Goal: Information Seeking & Learning: Find specific fact

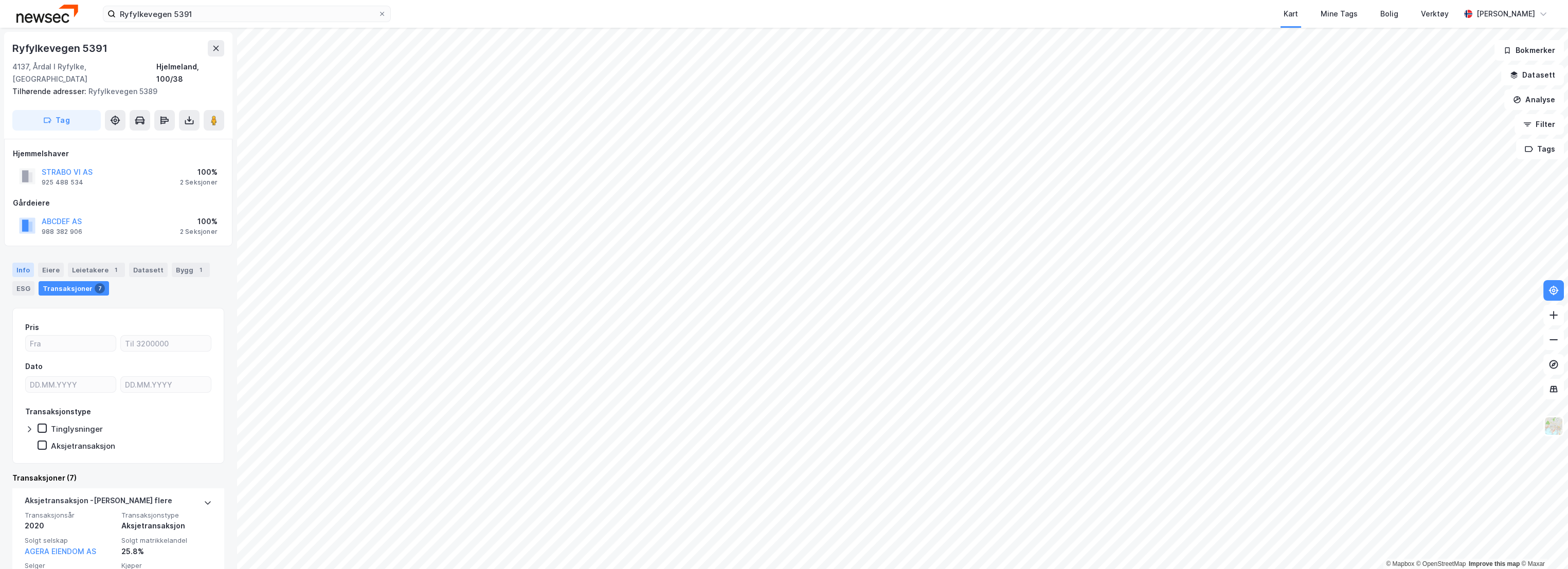
click at [25, 263] on div "Info" at bounding box center [23, 270] width 21 height 15
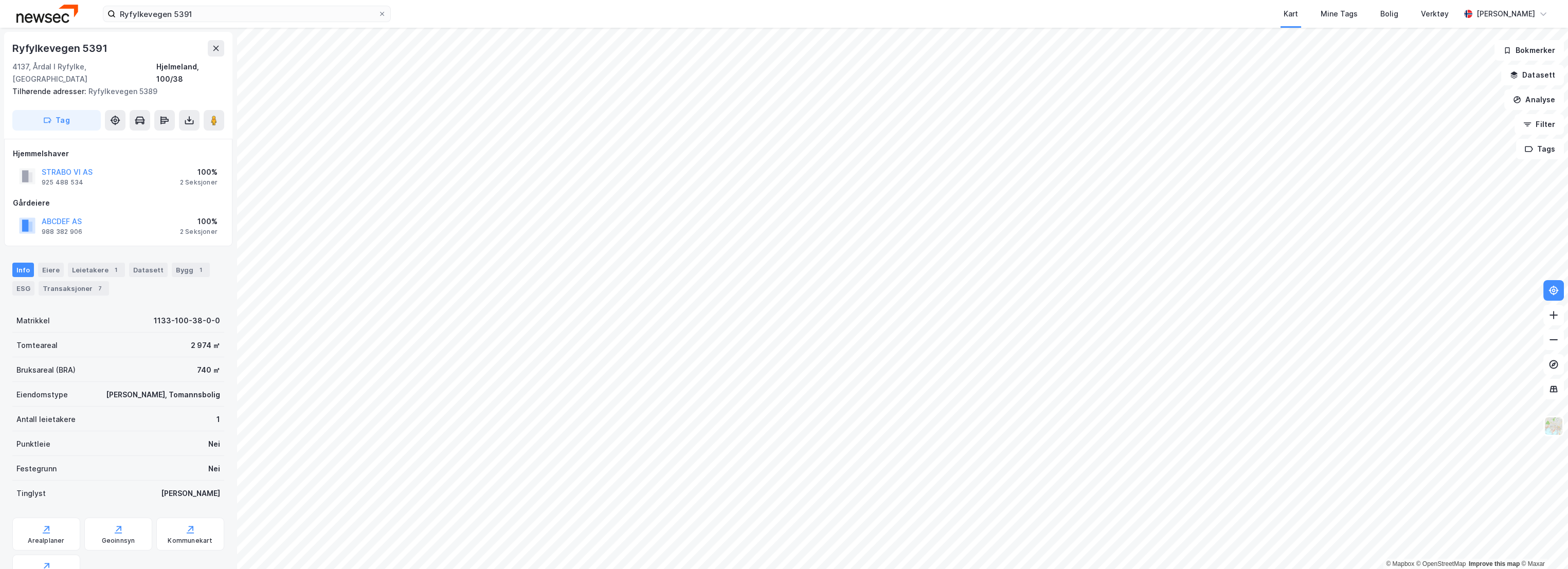
click at [180, 343] on div "Tomteareal 2 974 ㎡" at bounding box center [118, 345] width 212 height 25
click at [189, 389] on div "[PERSON_NAME], Tomannsbolig" at bounding box center [163, 395] width 114 height 12
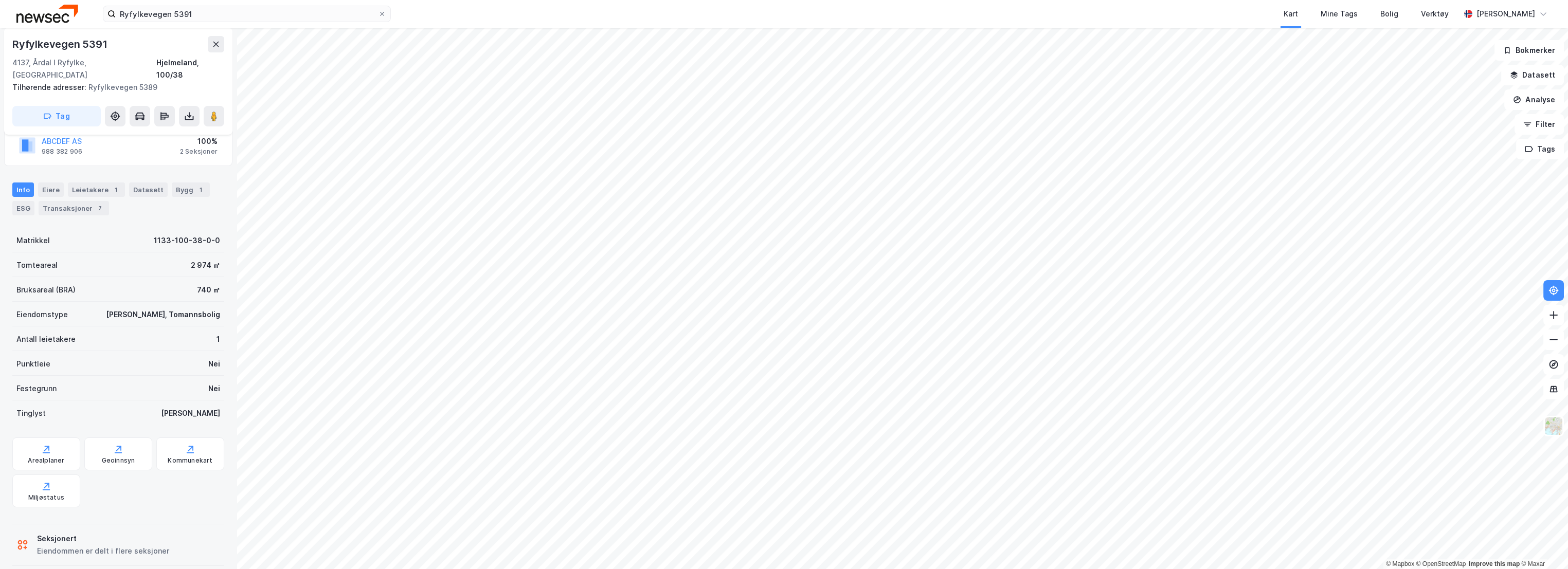
scroll to position [81, 0]
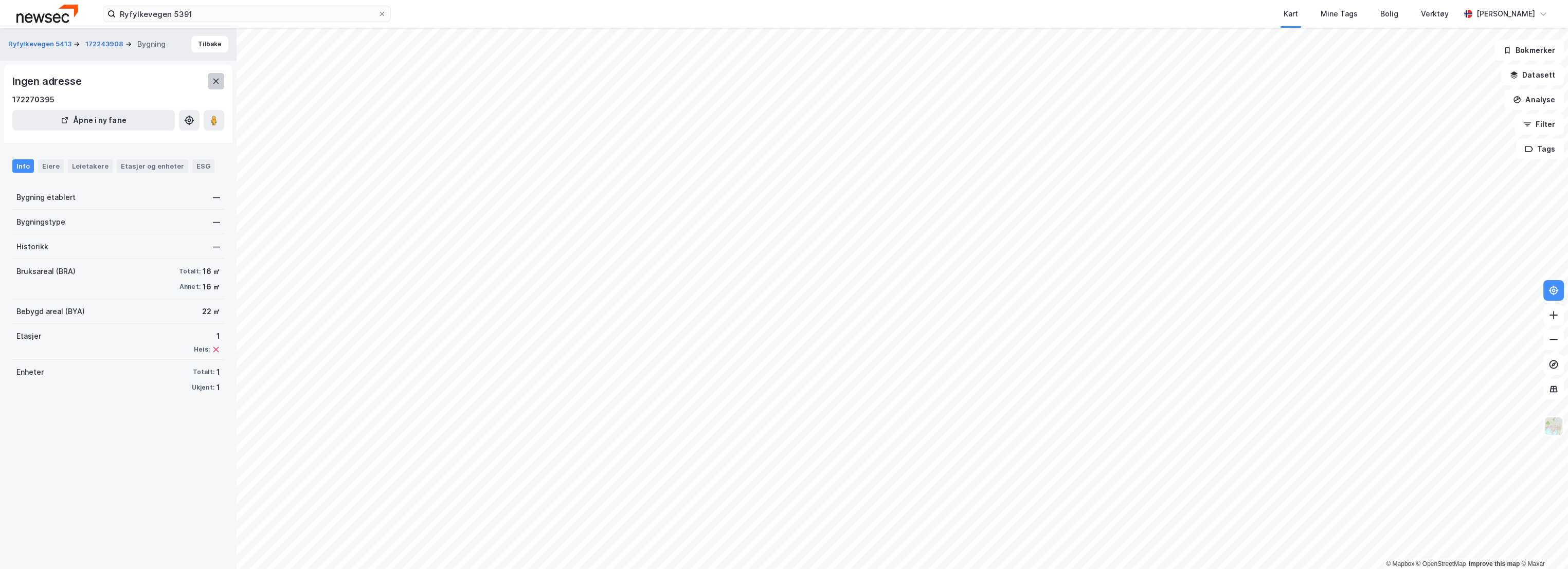
click at [216, 81] on icon at bounding box center [216, 81] width 5 height 5
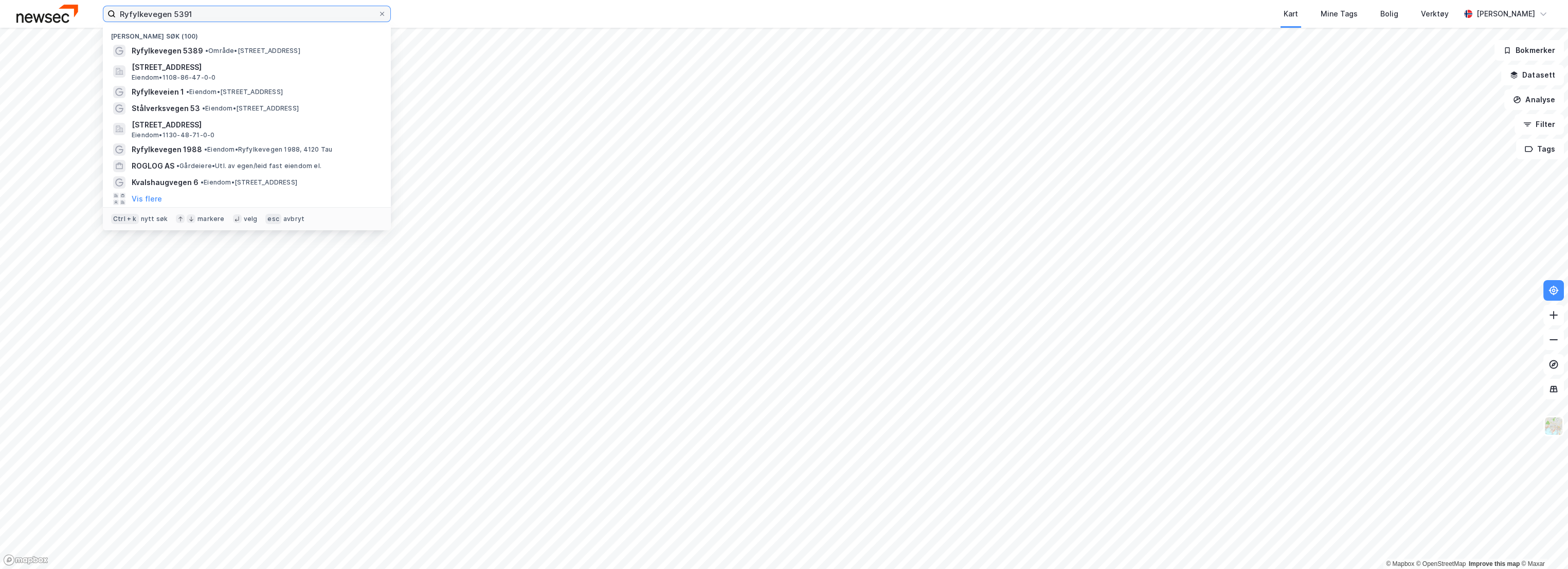
click at [211, 21] on input "Ryfylkevegen 5391" at bounding box center [247, 13] width 262 height 15
type input "v"
paste input "Ryfylkevegen 1990 B"
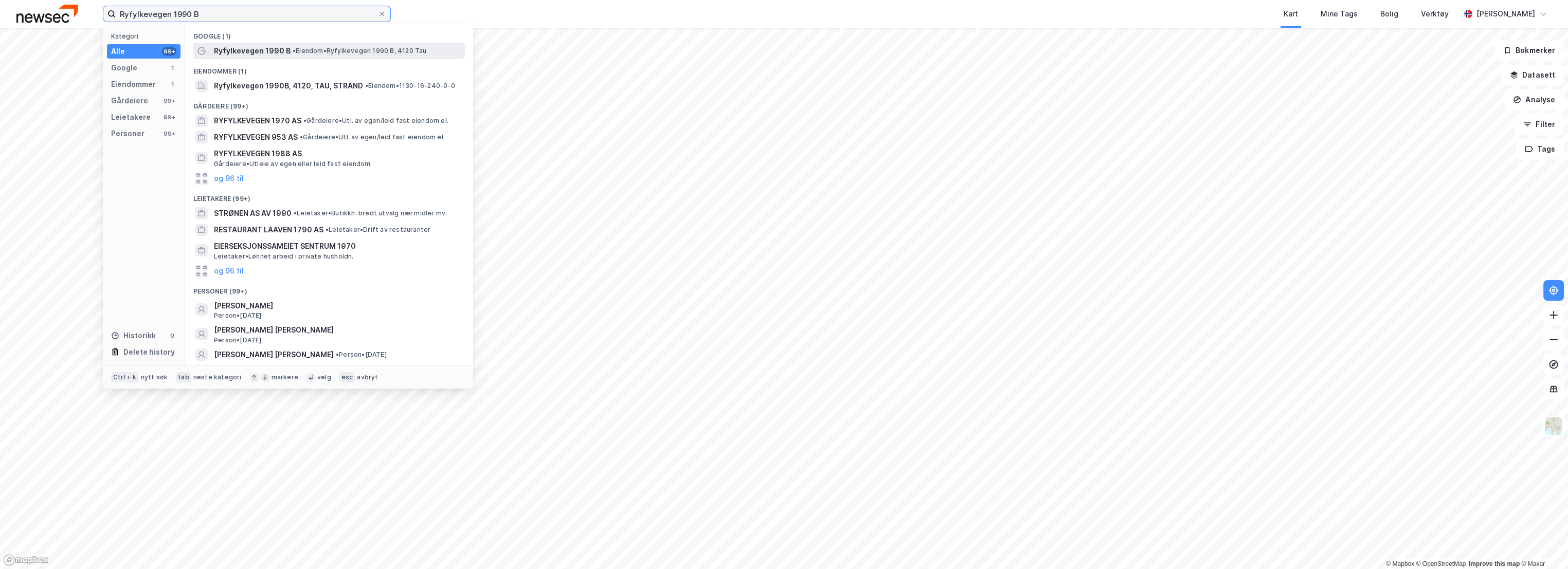
type input "Ryfylkevegen 1990 B"
click at [256, 50] on span "Ryfylkevegen 1990 B" at bounding box center [252, 51] width 77 height 12
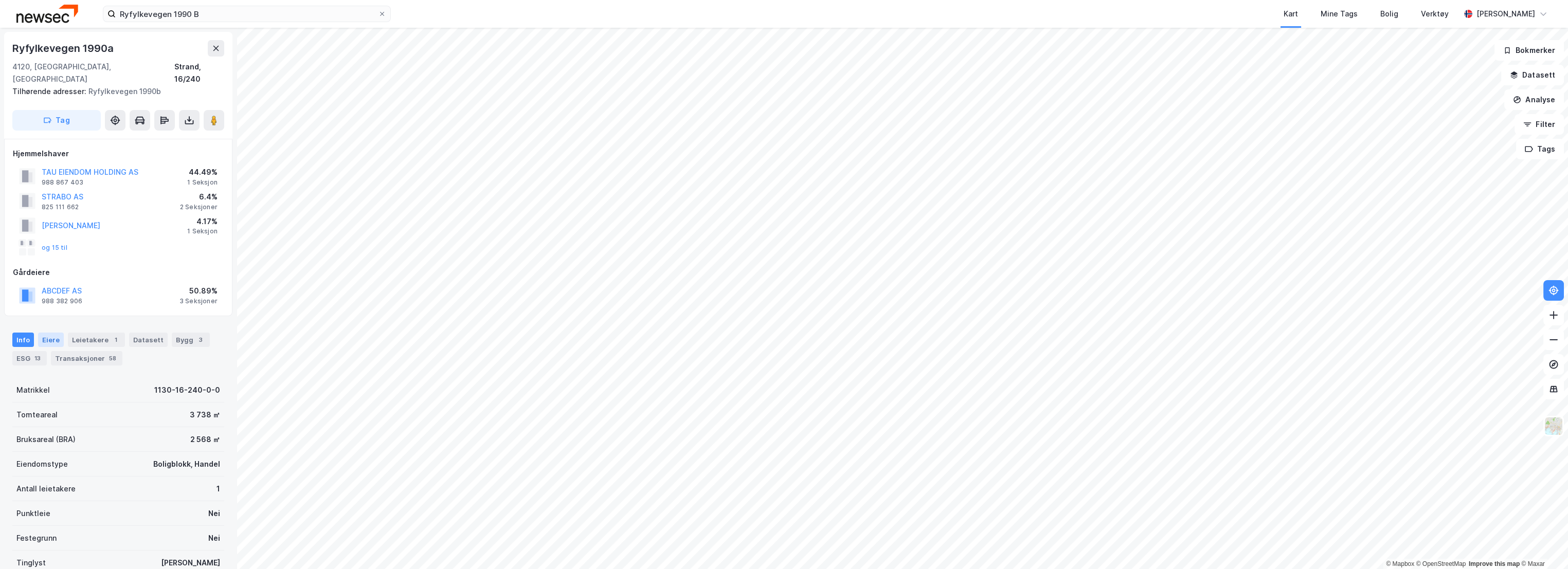
click at [45, 333] on div "Eiere" at bounding box center [51, 340] width 26 height 15
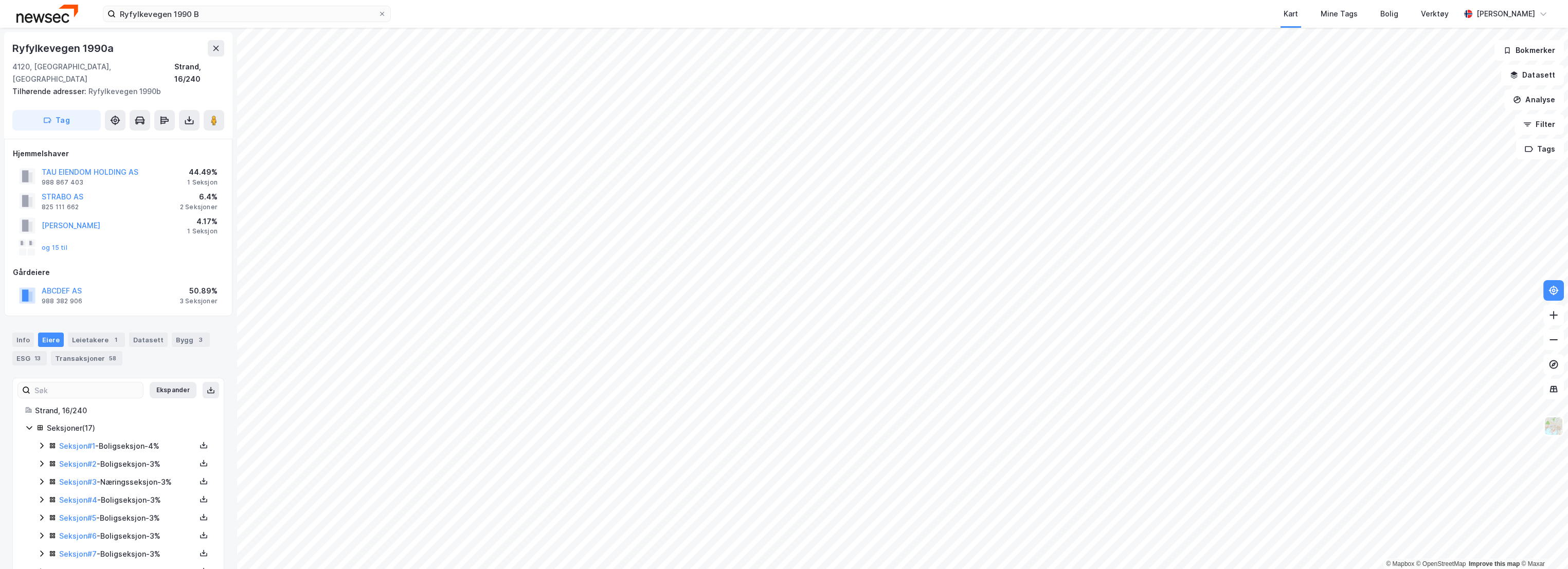
click at [38, 478] on icon at bounding box center [42, 482] width 9 height 9
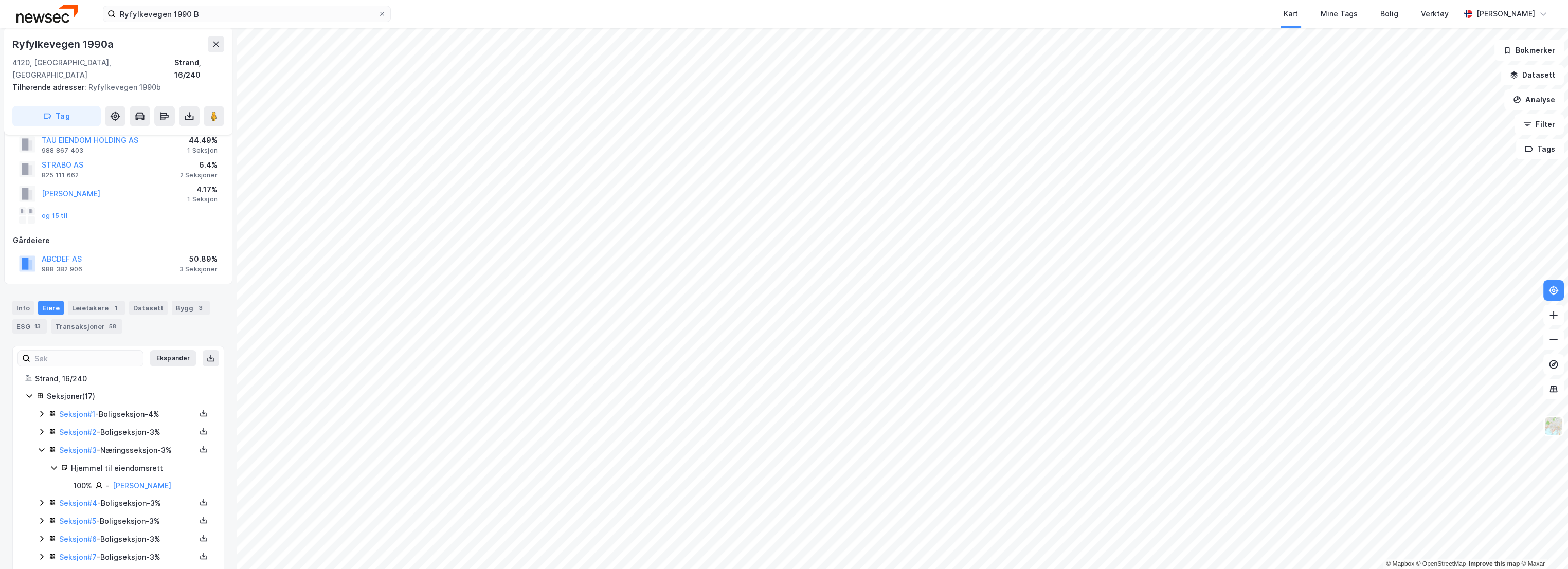
scroll to position [57, 0]
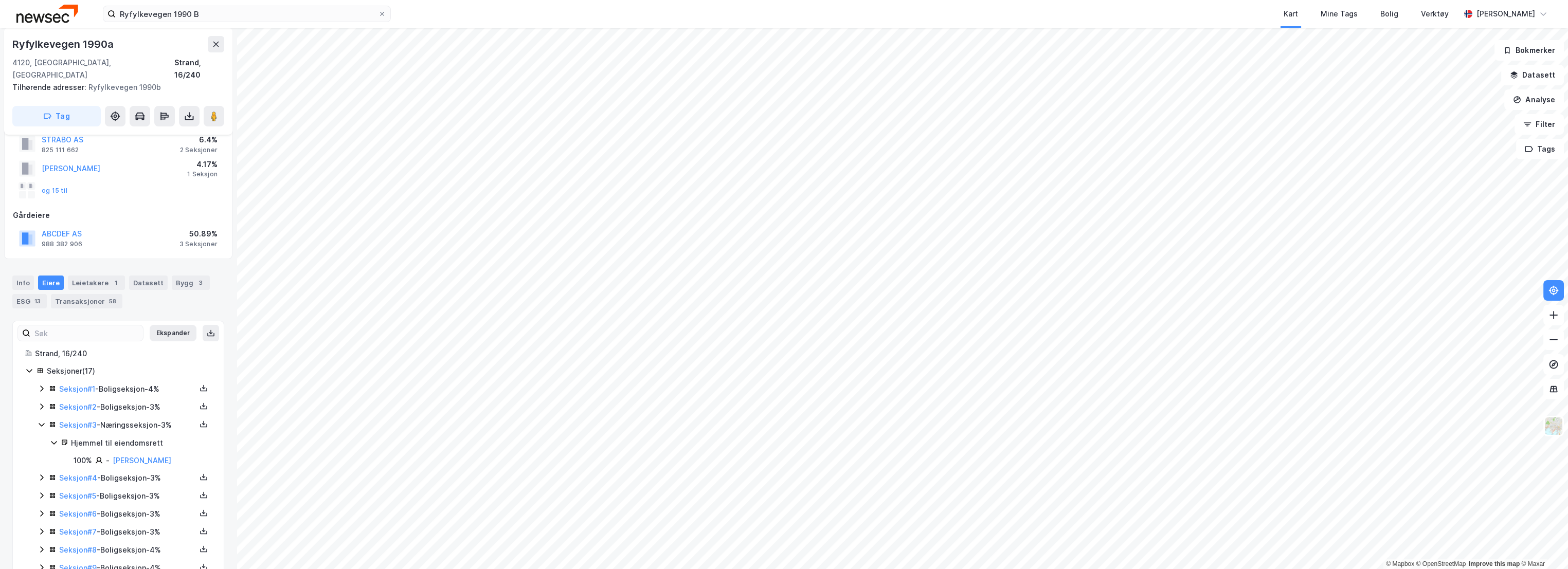
click at [41, 421] on icon at bounding box center [42, 425] width 9 height 9
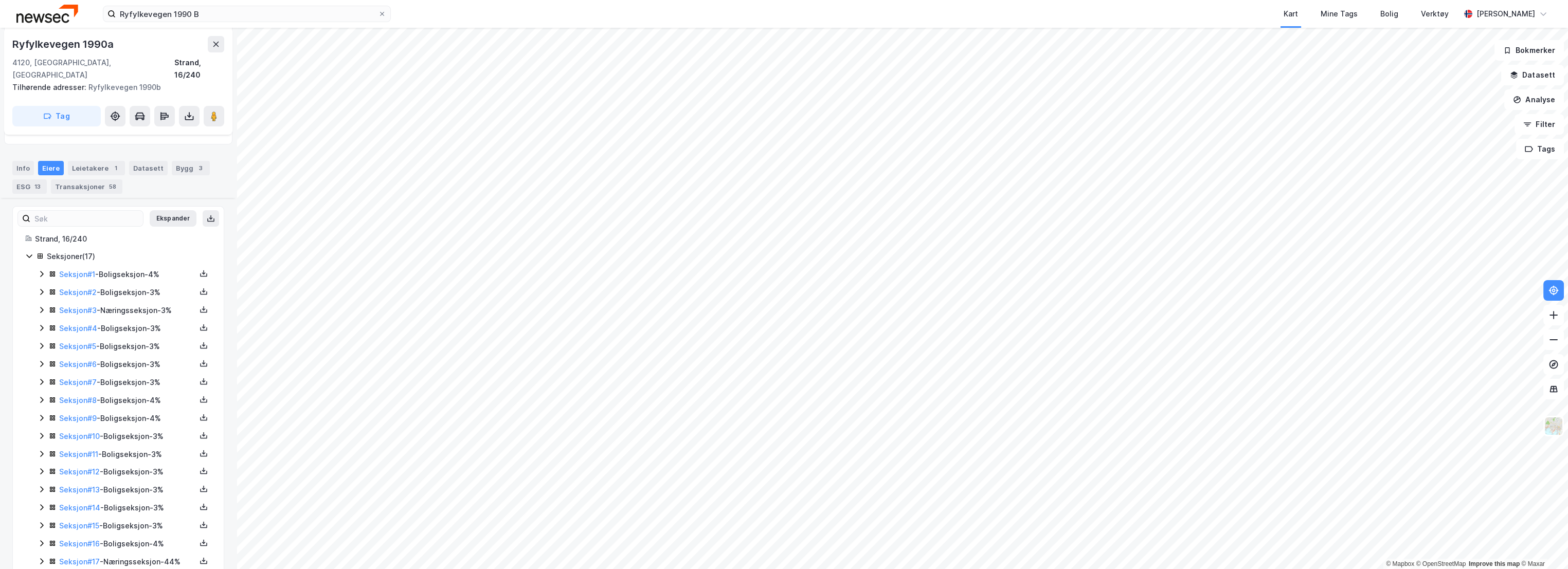
scroll to position [194, 0]
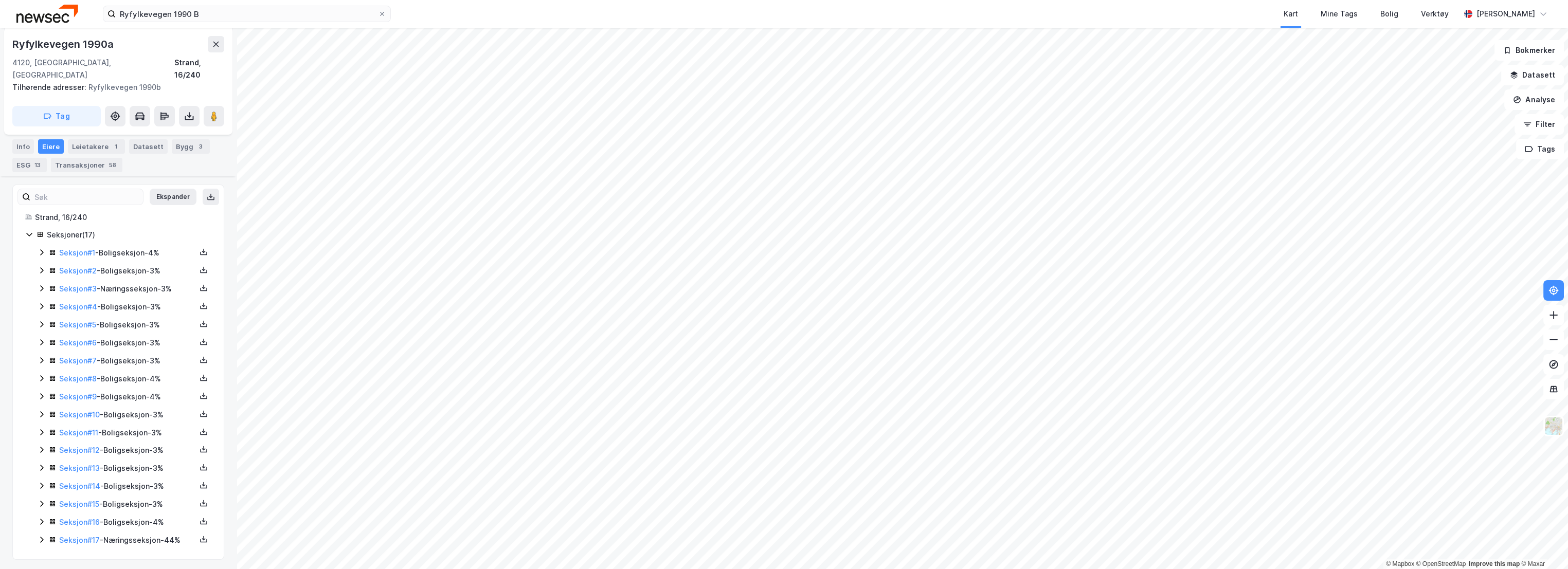
click at [43, 538] on icon at bounding box center [42, 540] width 9 height 9
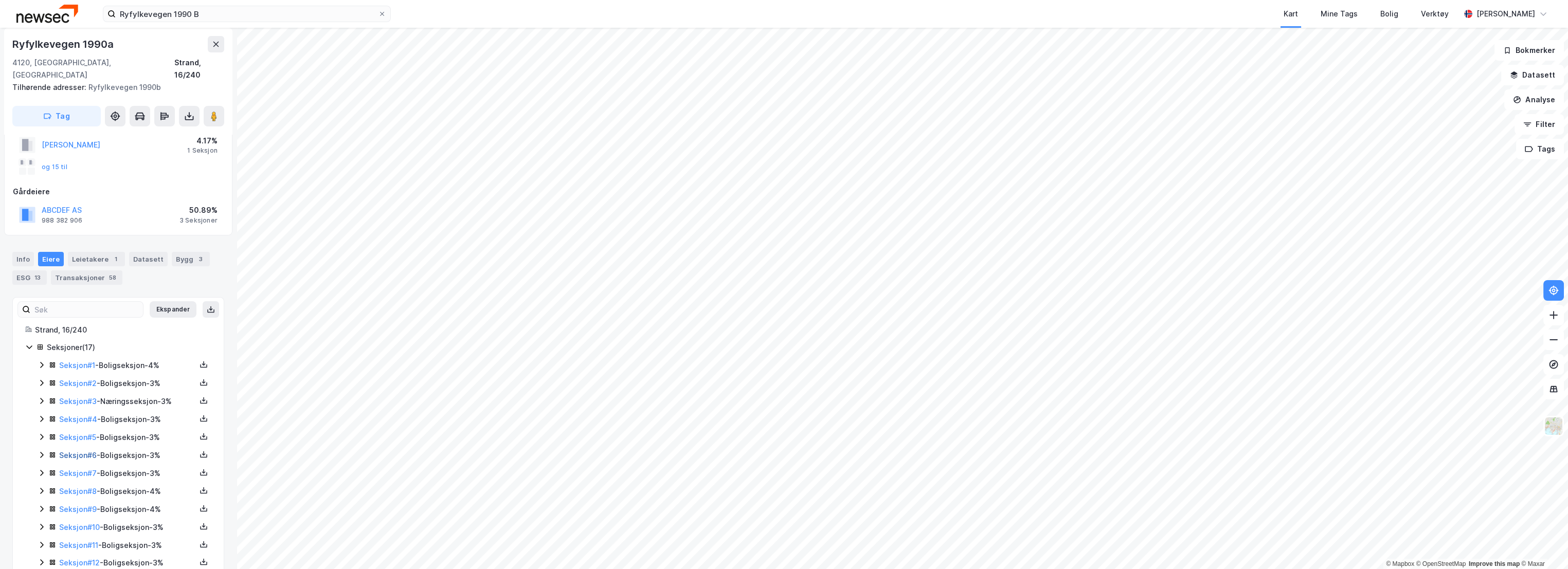
scroll to position [0, 0]
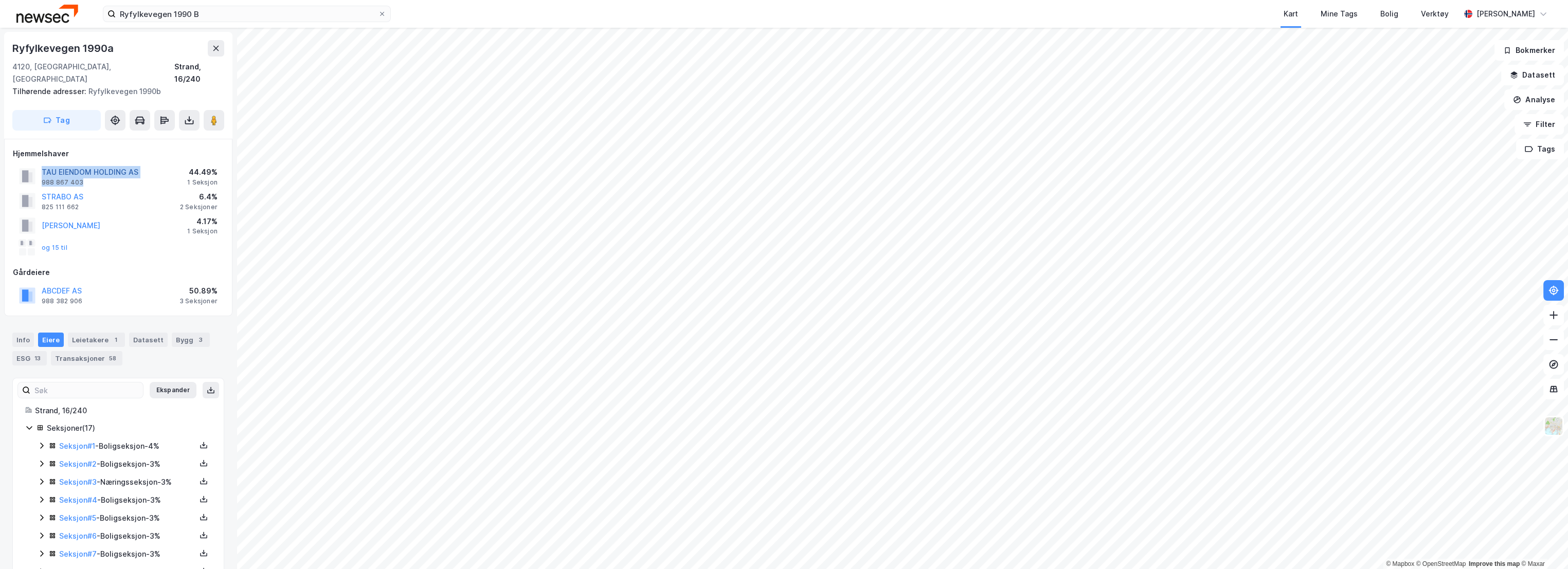
drag, startPoint x: 85, startPoint y: 167, endPoint x: 41, endPoint y: 158, distance: 44.9
click at [41, 166] on div "TAU EIENDOM HOLDING AS 988 867 403" at bounding box center [89, 176] width 97 height 21
click at [1550, 421] on img at bounding box center [1553, 426] width 19 height 19
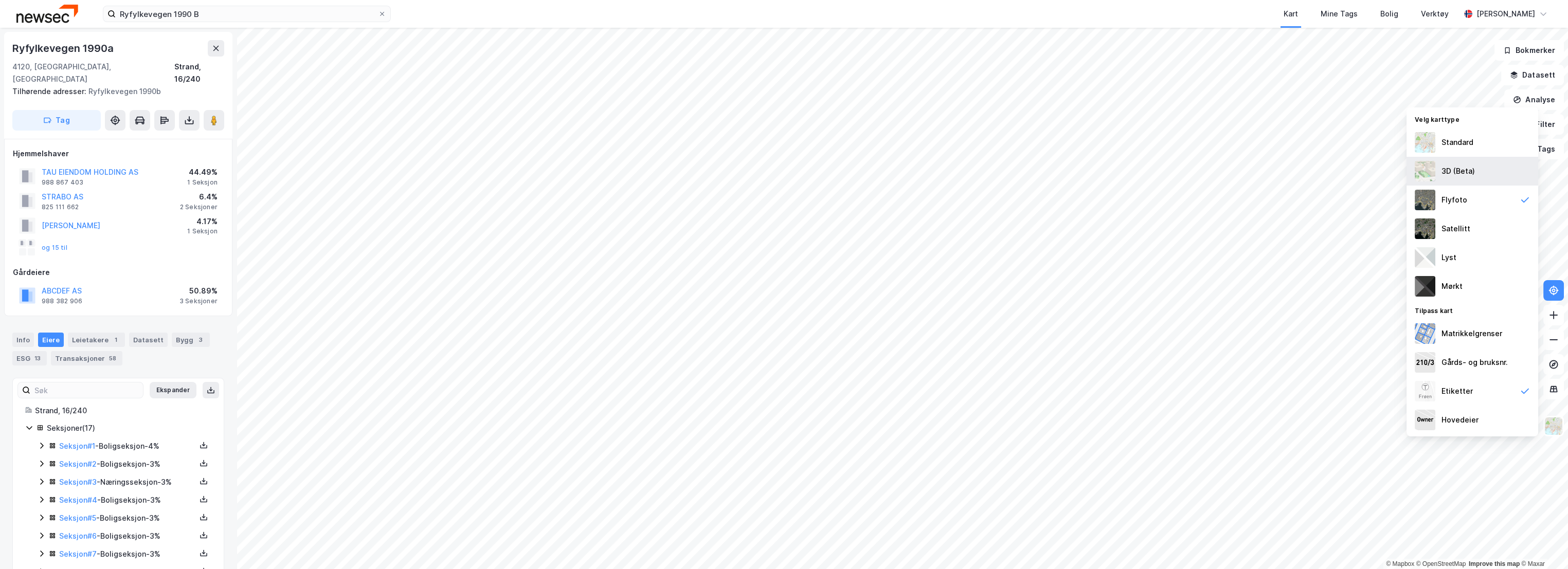
click at [1460, 174] on div "3D (Beta)" at bounding box center [1458, 171] width 33 height 12
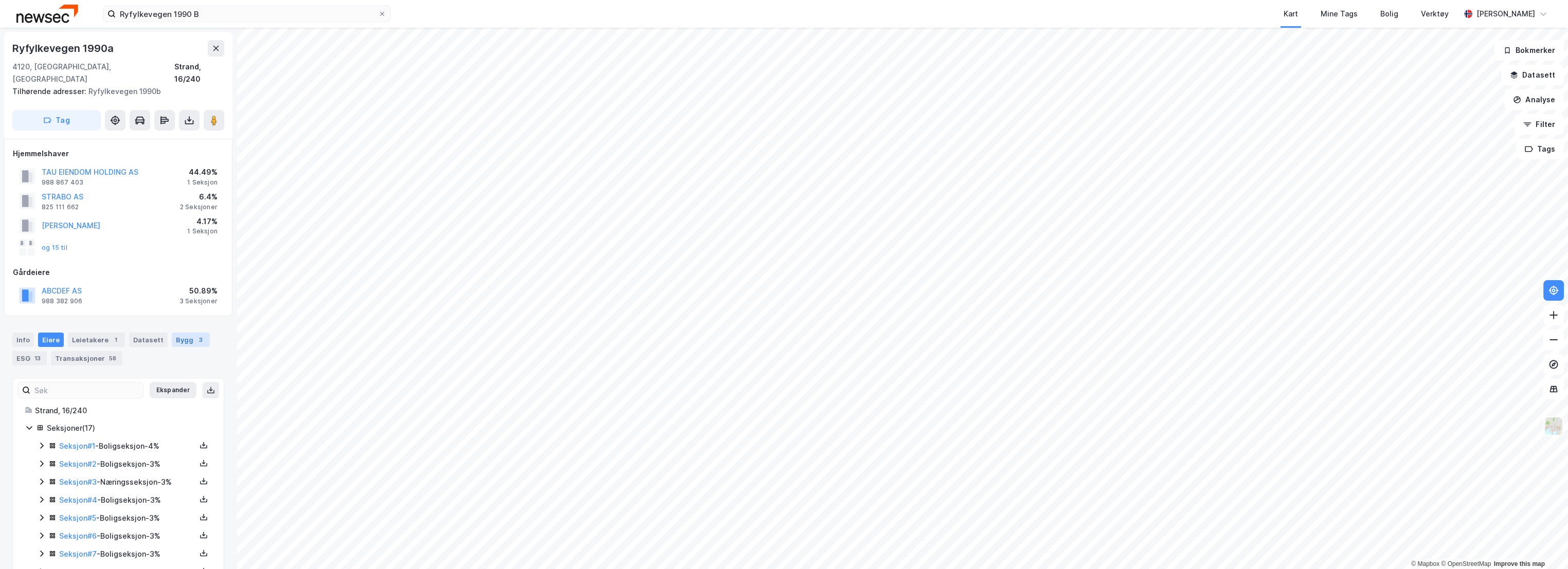
click at [195, 335] on div "3" at bounding box center [200, 340] width 10 height 10
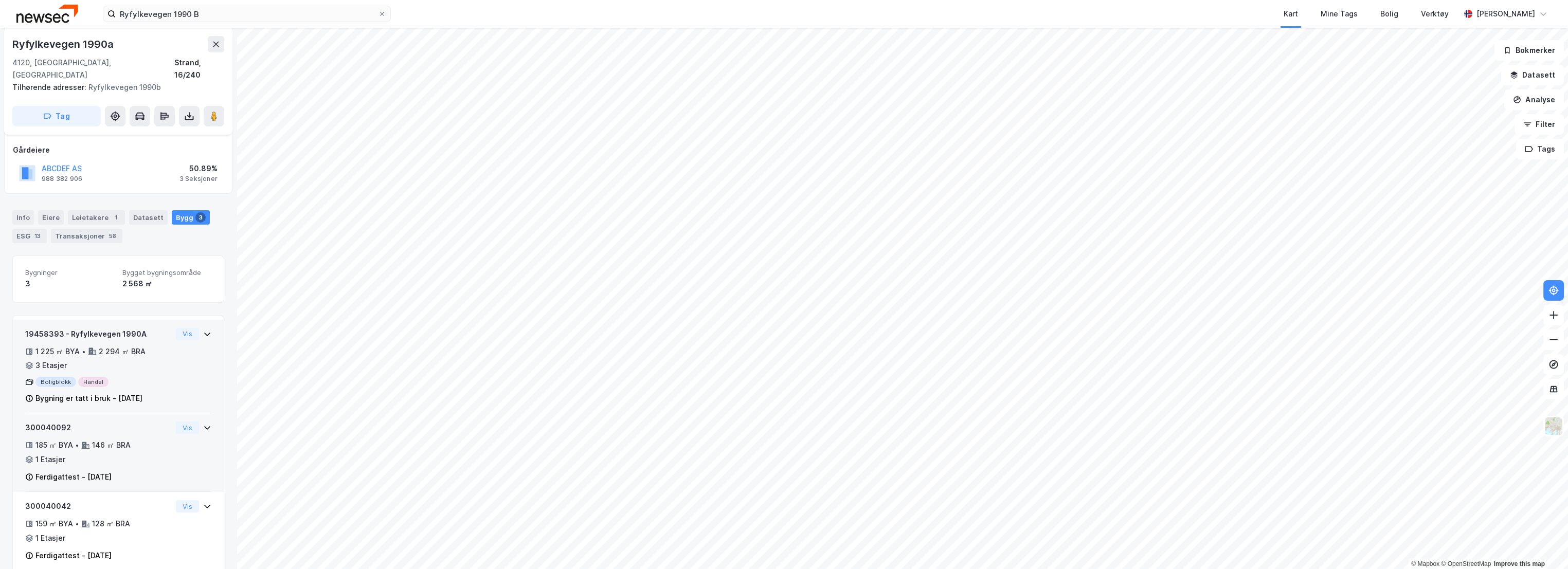
scroll to position [128, 0]
click at [145, 323] on div "19458393 - Ryfylkevegen 1990A" at bounding box center [98, 329] width 147 height 12
click at [177, 323] on button "Vis" at bounding box center [187, 329] width 23 height 12
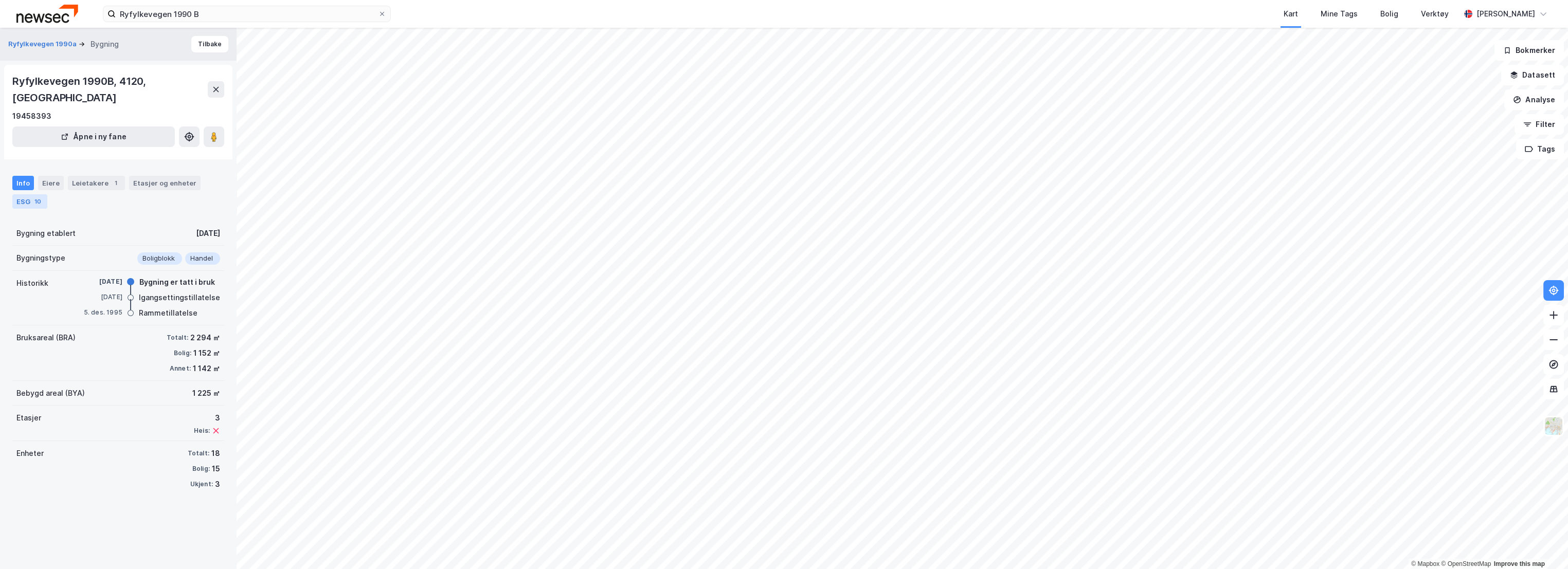
click at [40, 197] on div "10" at bounding box center [38, 201] width 11 height 10
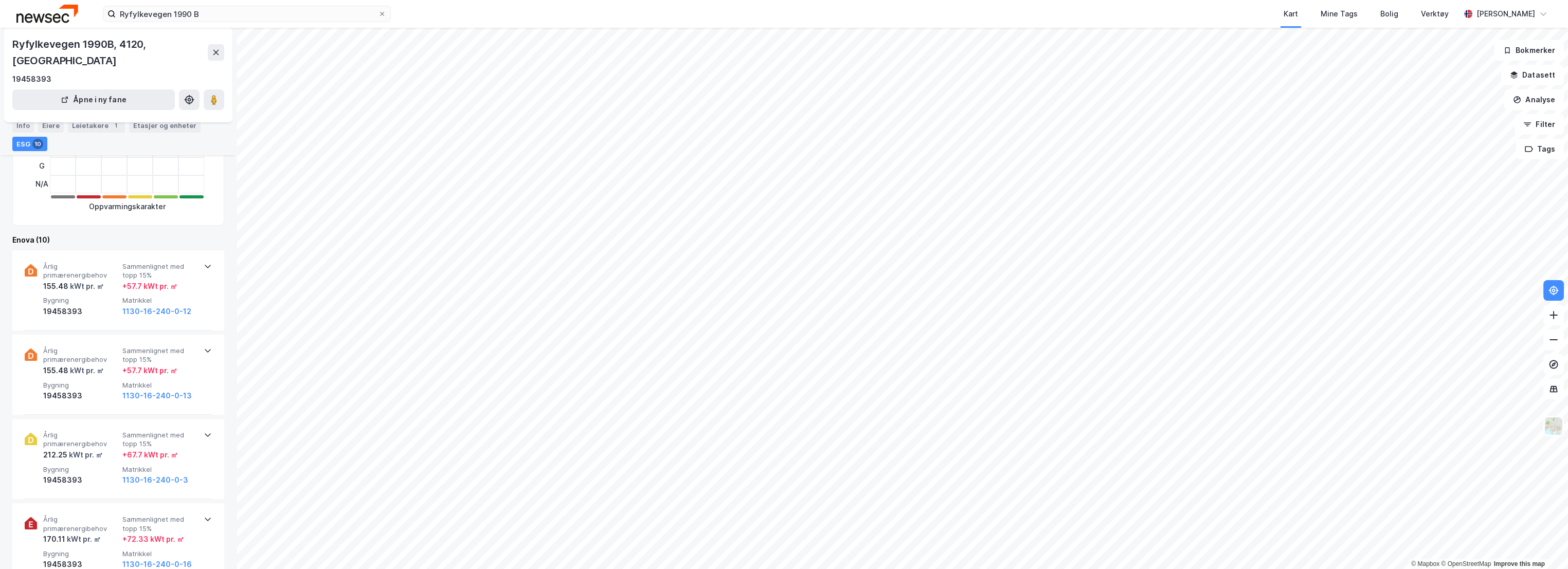
scroll to position [228, 0]
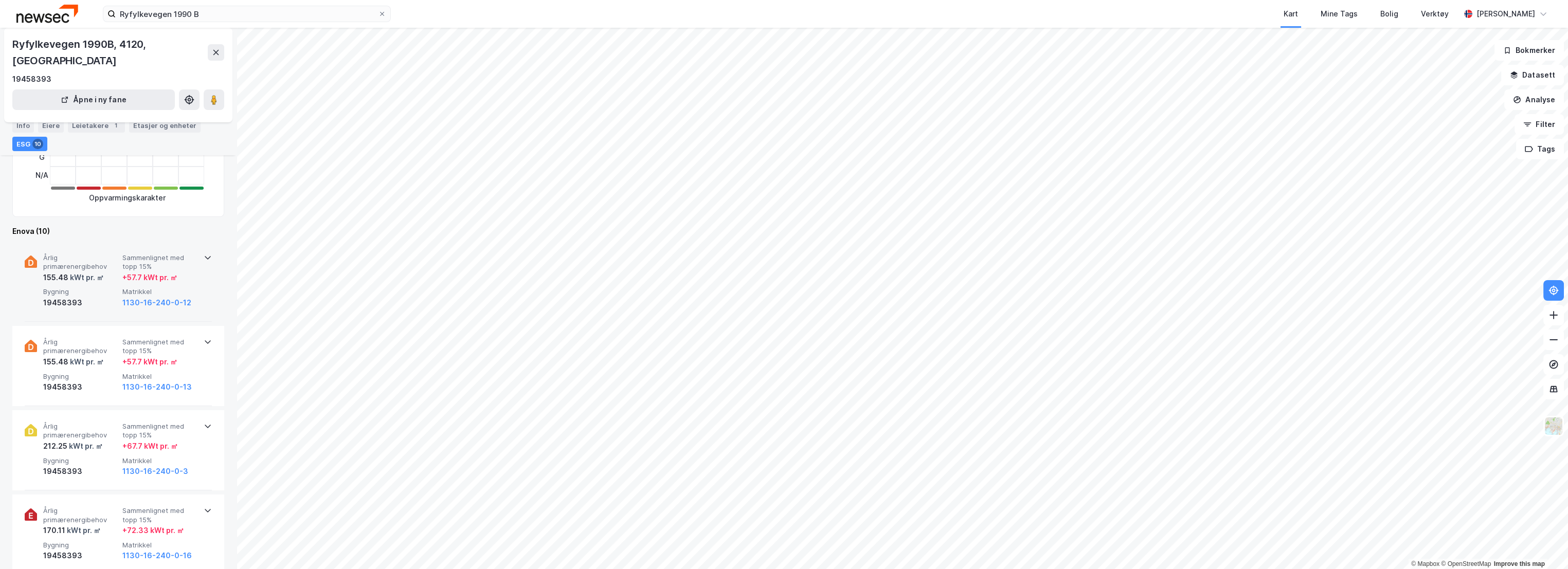
click at [111, 254] on span "Årlig primærenergibehov" at bounding box center [80, 263] width 75 height 18
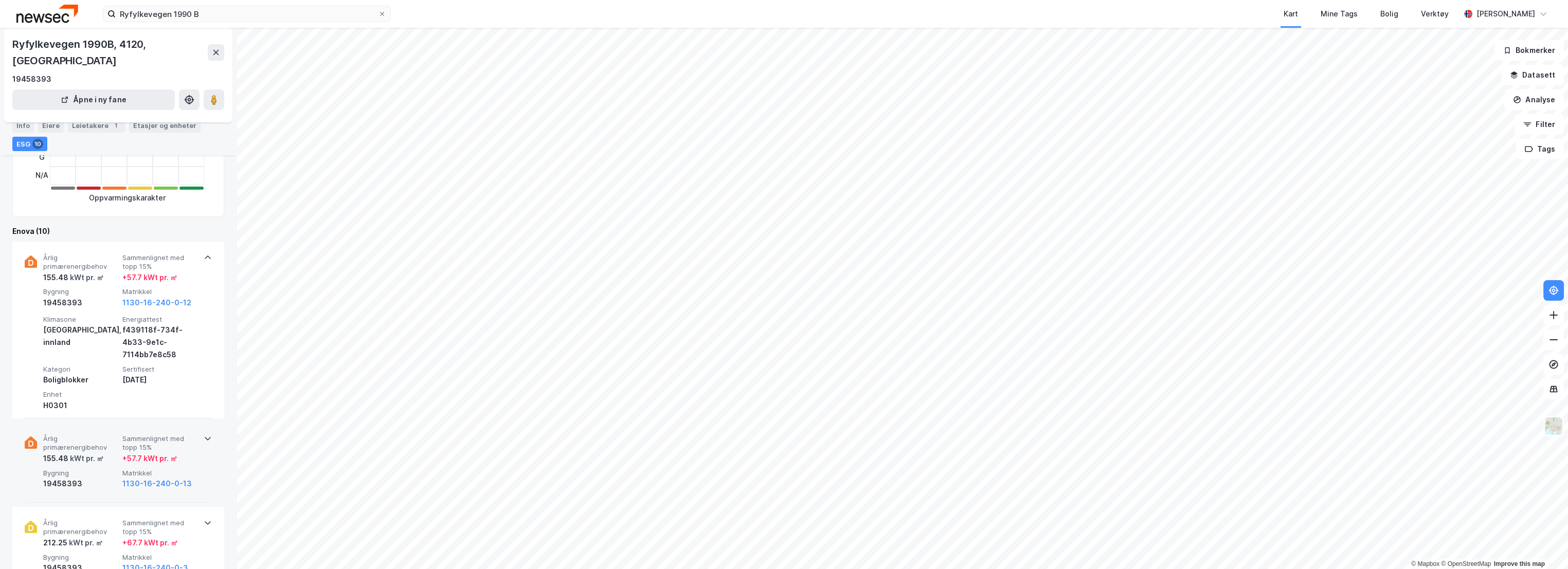
click at [99, 435] on span "Årlig primærenergibehov" at bounding box center [80, 444] width 75 height 18
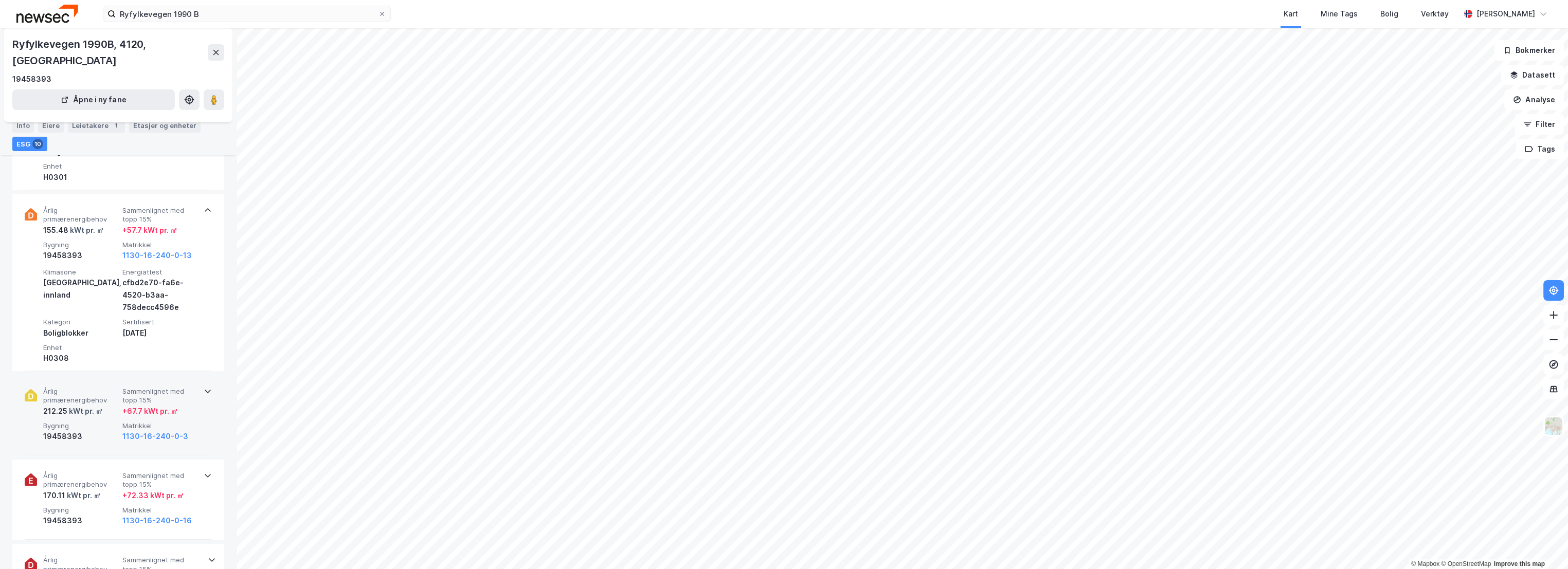
click at [105, 405] on div "212.25 kWt pr. ㎡" at bounding box center [80, 411] width 75 height 12
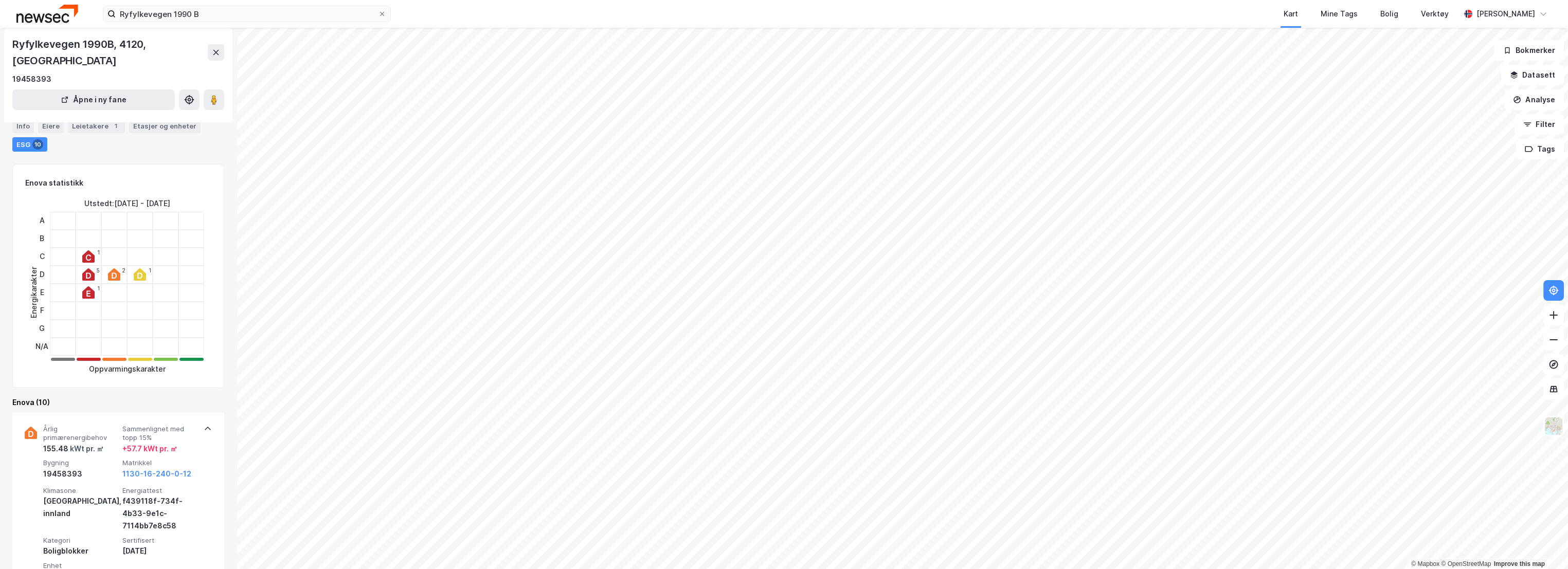
scroll to position [0, 0]
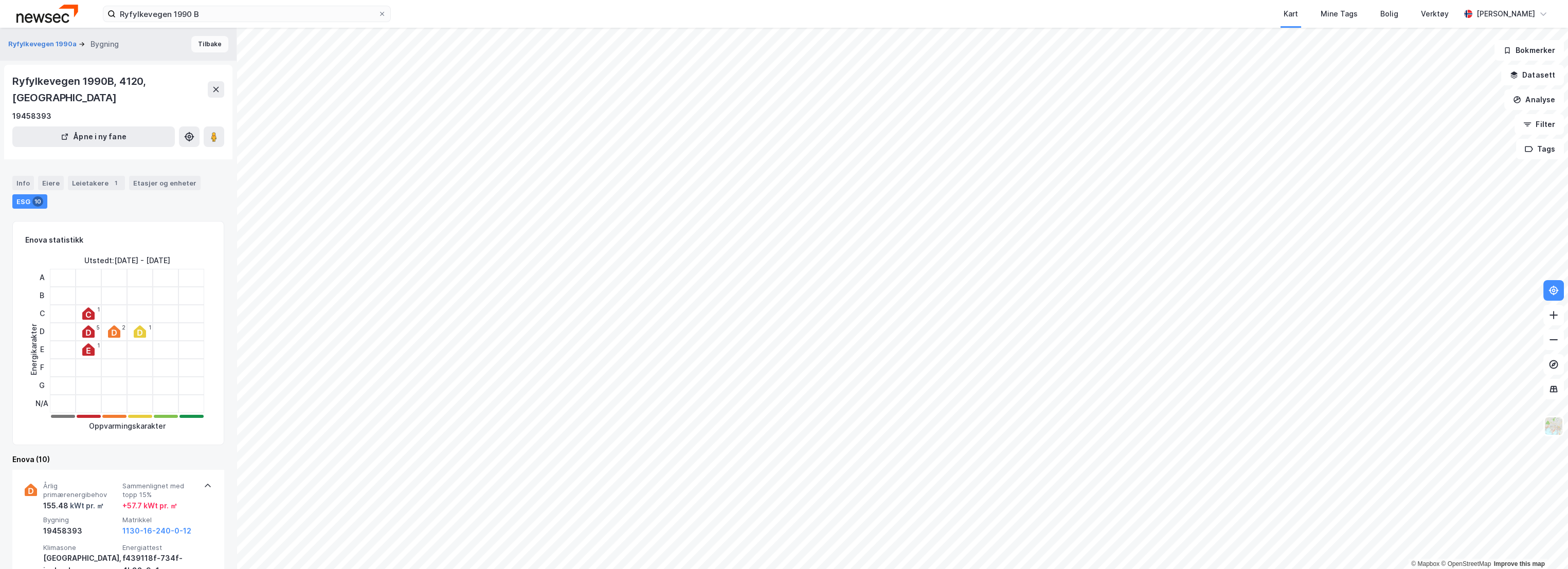
click at [192, 44] on button "Tilbake" at bounding box center [209, 44] width 37 height 16
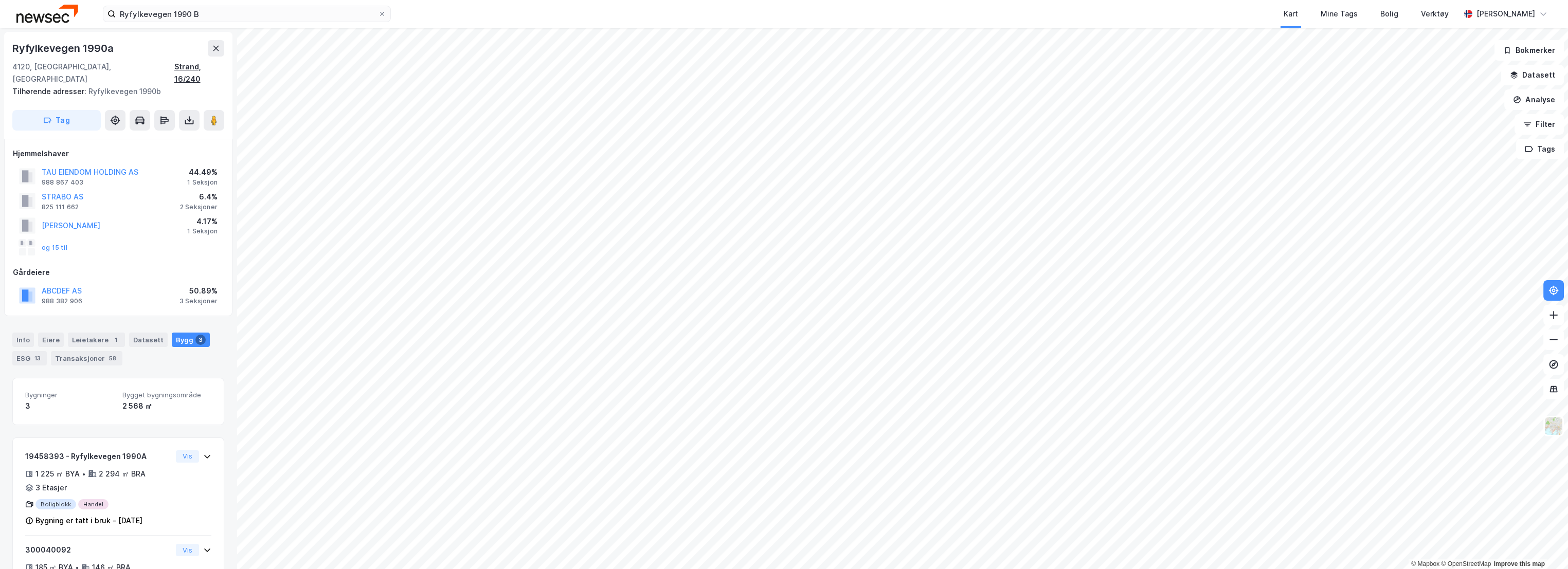
click at [190, 67] on div "Strand, 16/240" at bounding box center [199, 73] width 50 height 25
click at [25, 333] on div "Info" at bounding box center [23, 340] width 21 height 15
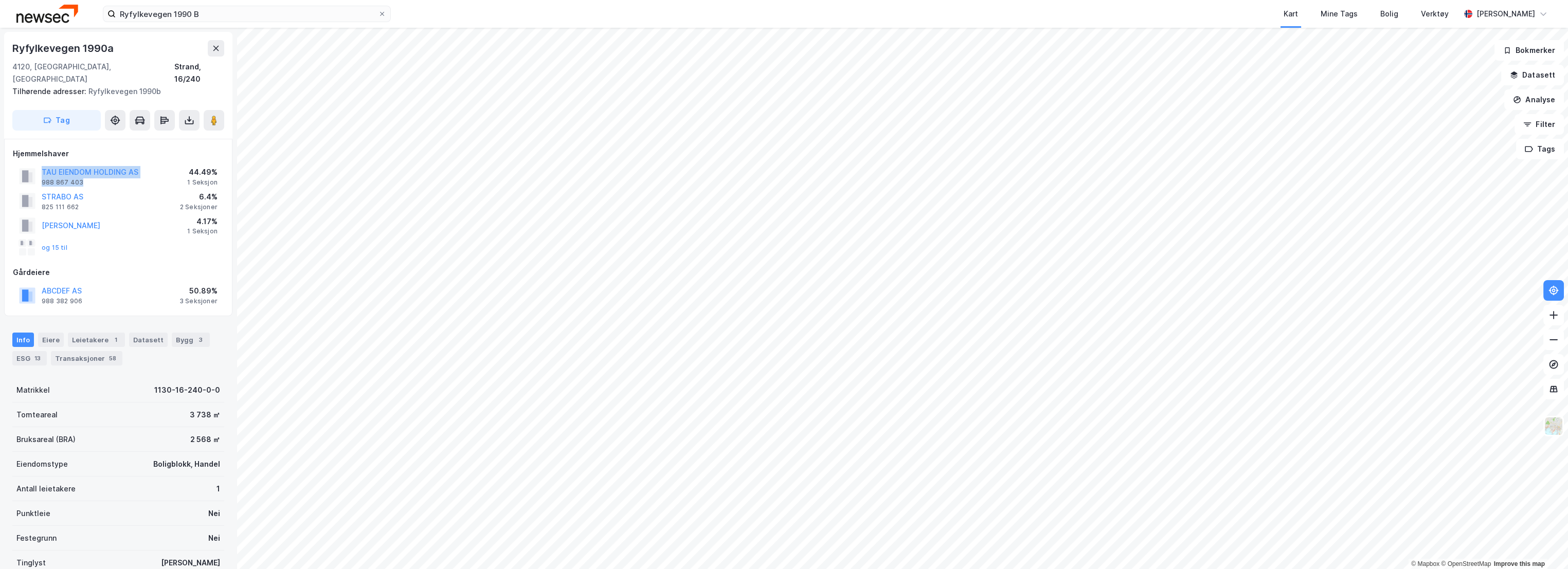
drag, startPoint x: 88, startPoint y: 169, endPoint x: 41, endPoint y: 159, distance: 48.1
click at [41, 166] on div "TAU EIENDOM HOLDING AS 988 867 403" at bounding box center [79, 176] width 119 height 21
copy div "TAU EIENDOM HOLDING AS 988 867 403"
click at [0, 0] on button "og 15 til" at bounding box center [0, 0] width 0 height 0
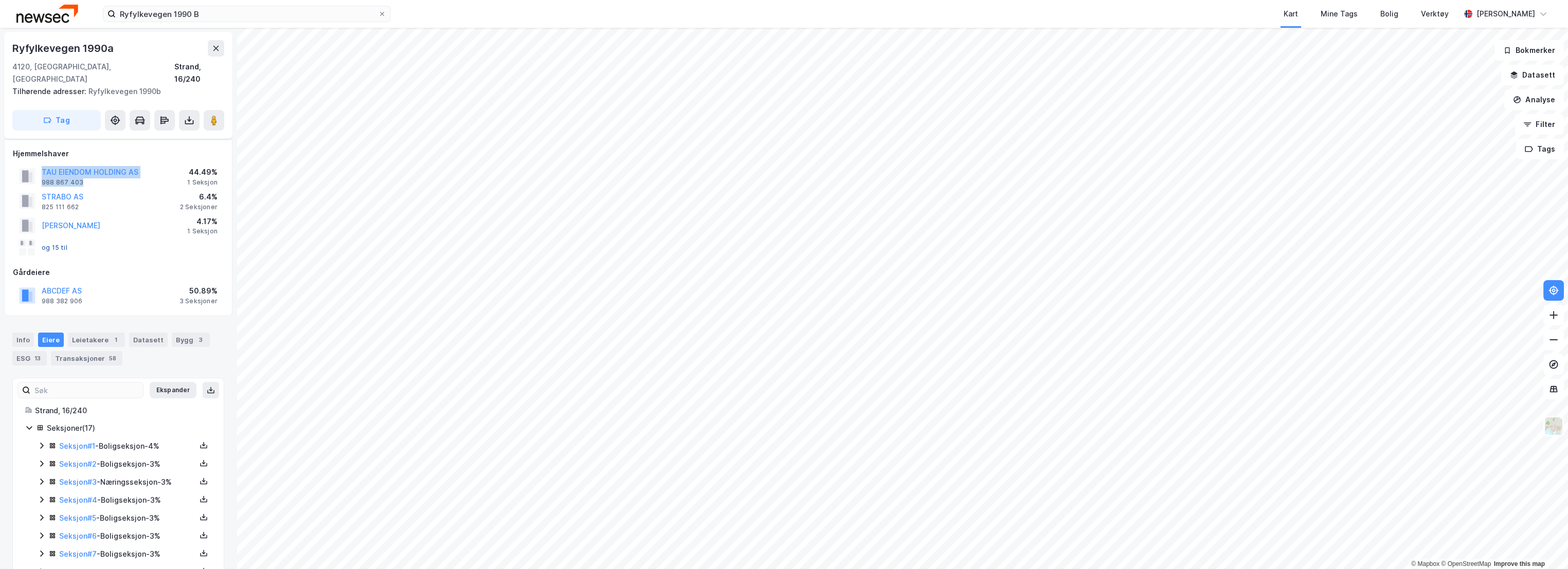
scroll to position [178, 0]
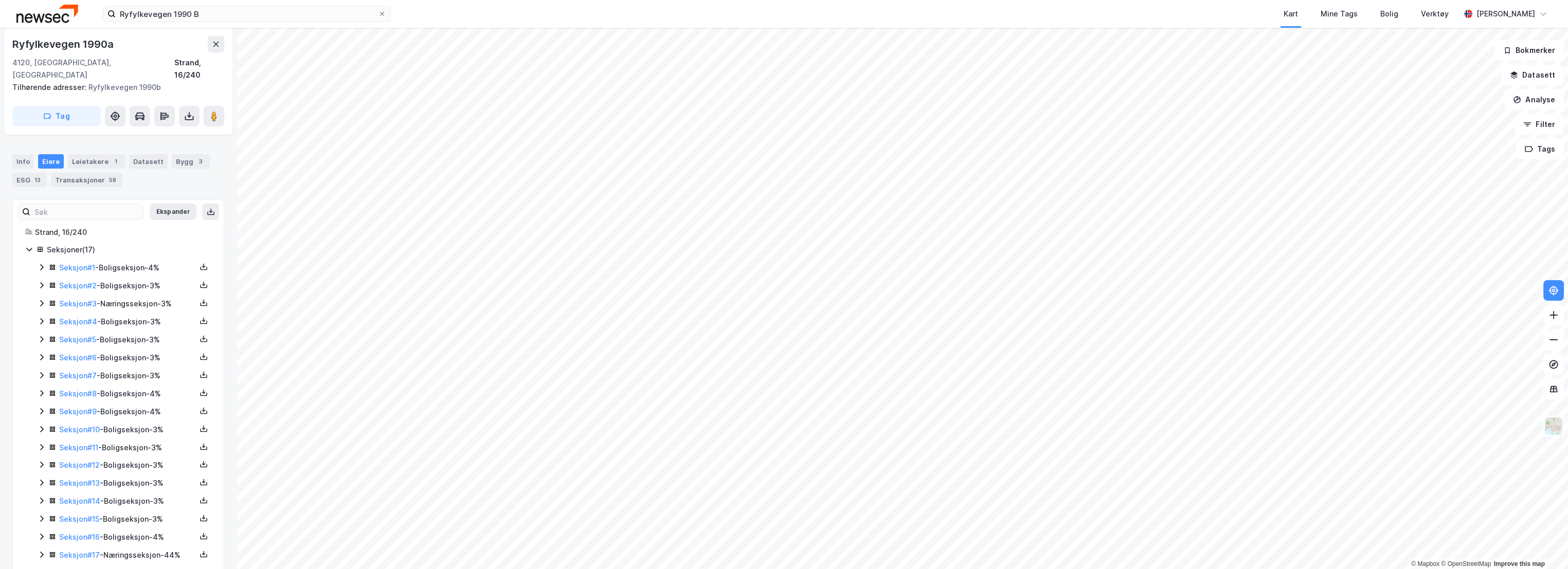
click at [37, 291] on div "Seksjoner ( 17 ) Seksjon # 1 - Boligseksjon - 4% Seksjon # 2 - Boligseksjon - 3…" at bounding box center [118, 402] width 186 height 318
click at [40, 299] on icon at bounding box center [42, 304] width 9 height 9
click at [40, 299] on icon at bounding box center [42, 304] width 9 height 9
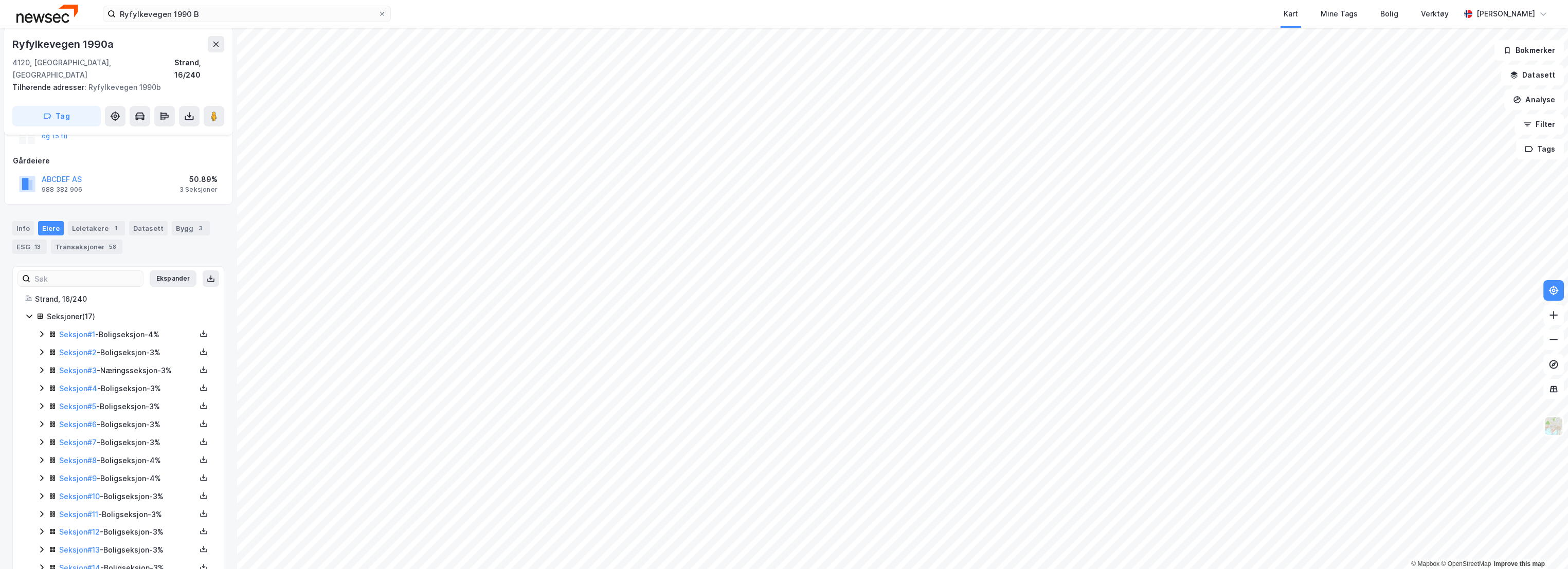
scroll to position [114, 0]
click at [35, 338] on div "Seksjoner ( 17 ) Seksjon # 1 - Boligseksjon - 4% Seksjon # 2 - Boligseksjon - 3…" at bounding box center [118, 467] width 186 height 318
click at [41, 346] on icon at bounding box center [42, 350] width 9 height 9
click at [38, 327] on icon at bounding box center [42, 332] width 9 height 9
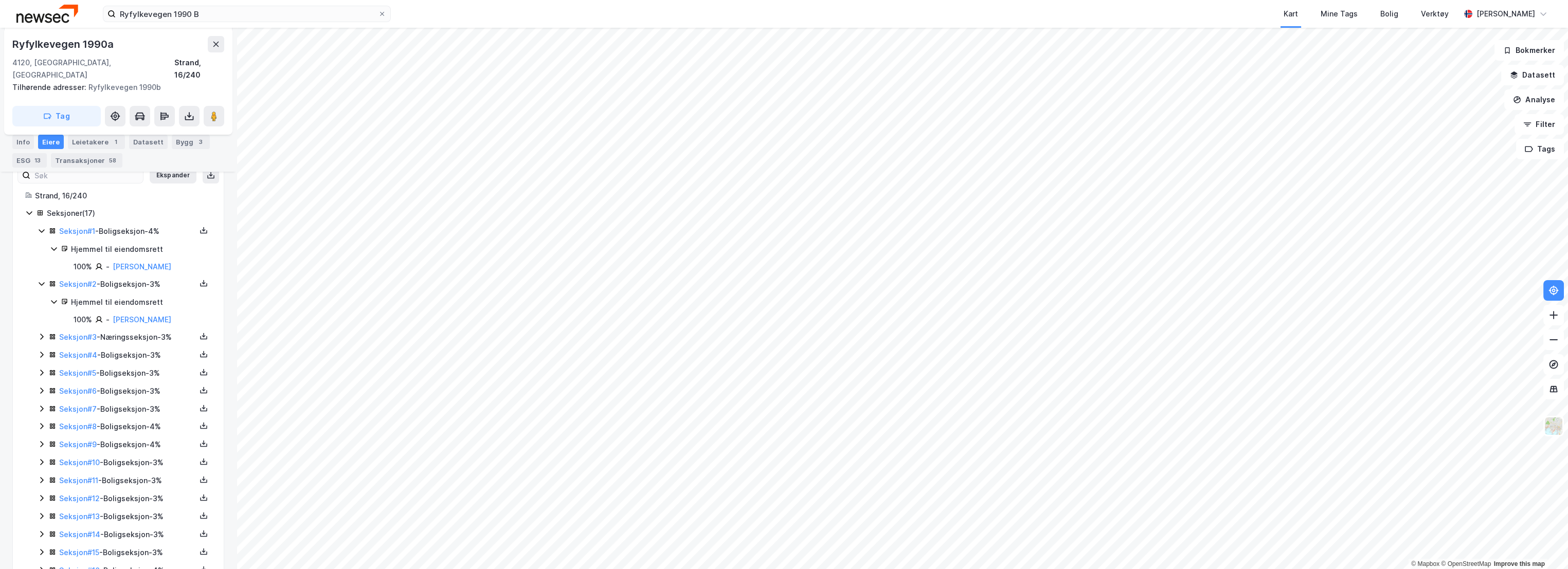
scroll to position [264, 0]
click at [39, 535] on icon at bounding box center [42, 539] width 9 height 9
click at [44, 518] on icon at bounding box center [42, 521] width 9 height 9
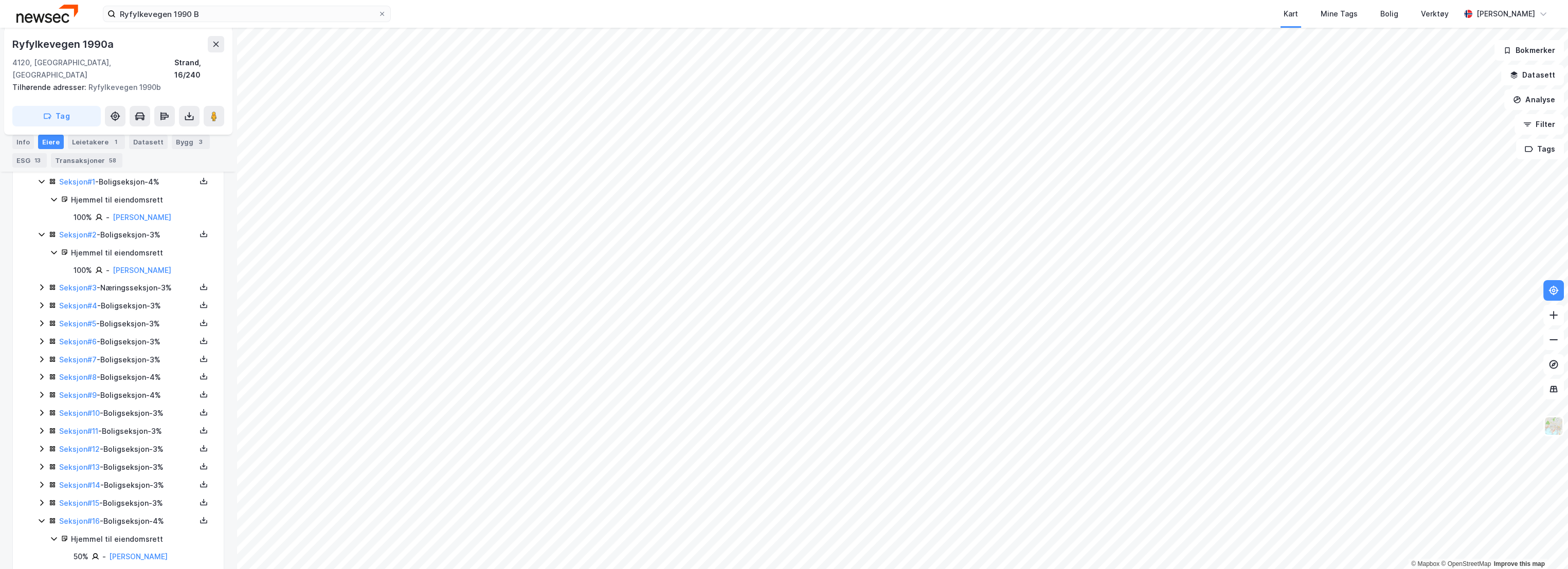
click at [40, 499] on icon at bounding box center [42, 503] width 9 height 9
click at [40, 481] on icon at bounding box center [42, 485] width 9 height 9
click at [43, 463] on icon at bounding box center [42, 467] width 9 height 9
click at [43, 443] on div "Seksjon # 12 - Boligseksjon - 3%" at bounding box center [125, 449] width 174 height 13
click at [41, 427] on icon at bounding box center [42, 431] width 9 height 9
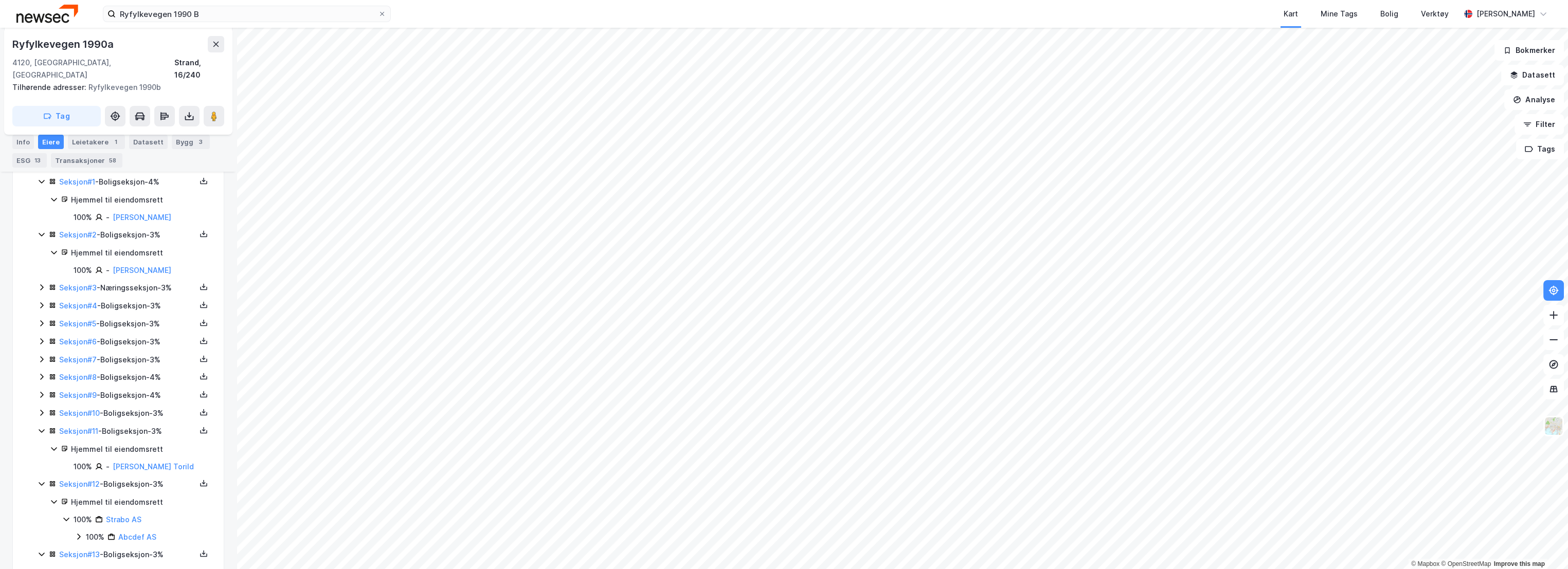
drag, startPoint x: 41, startPoint y: 405, endPoint x: 42, endPoint y: 390, distance: 15.0
click at [41, 410] on icon at bounding box center [41, 413] width 3 height 6
click at [42, 391] on icon at bounding box center [42, 395] width 9 height 9
click at [42, 373] on icon at bounding box center [42, 377] width 9 height 9
click at [41, 356] on icon at bounding box center [41, 359] width 3 height 6
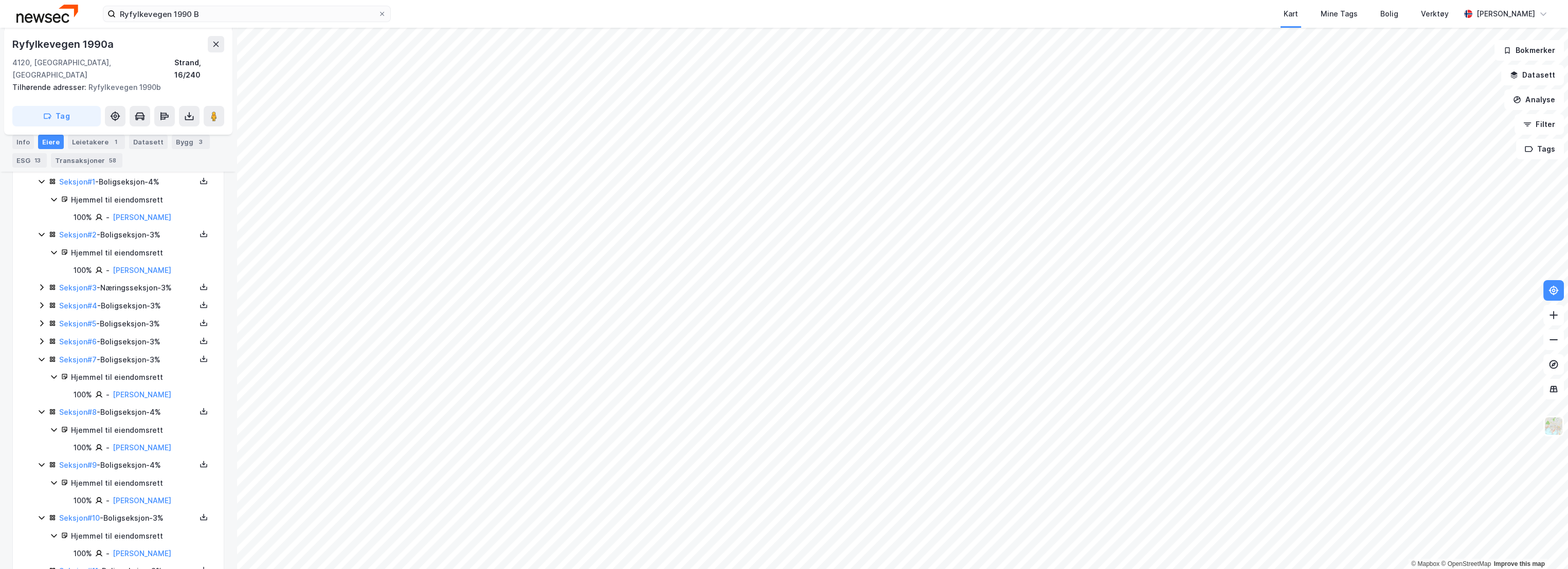
drag, startPoint x: 41, startPoint y: 333, endPoint x: 41, endPoint y: 326, distance: 7.0
click at [41, 337] on icon at bounding box center [42, 341] width 9 height 9
click at [41, 319] on icon at bounding box center [42, 324] width 9 height 9
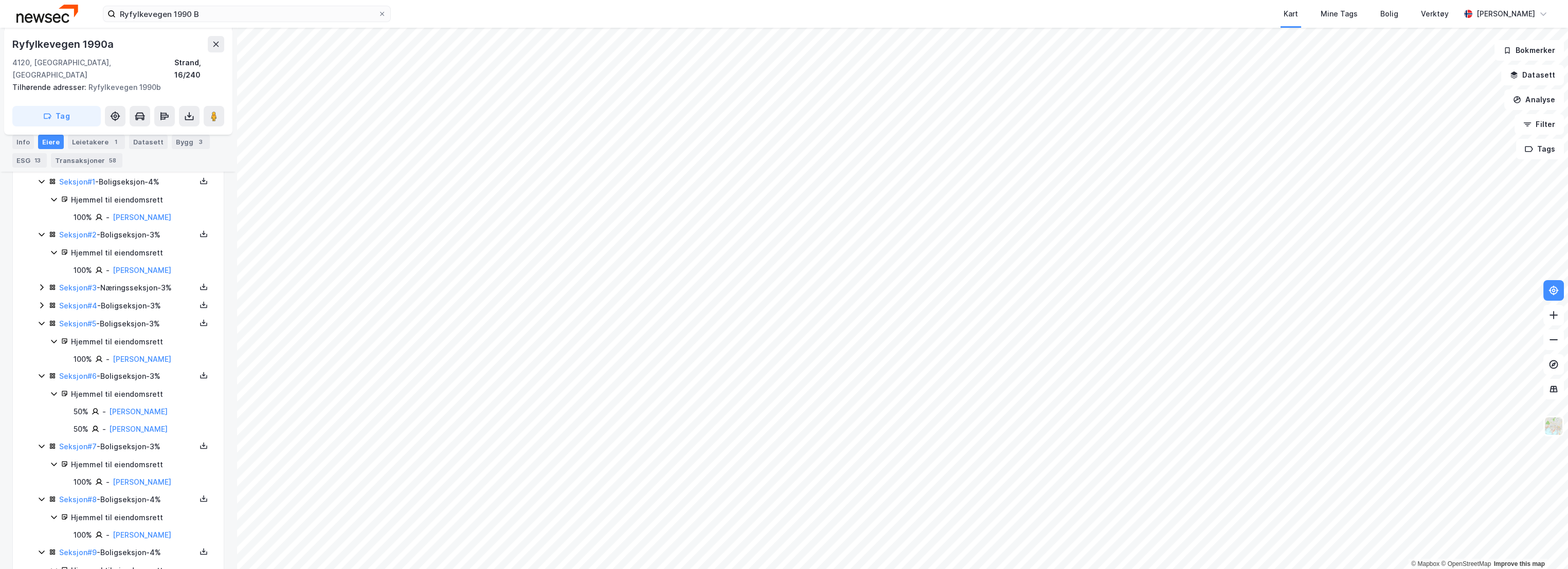
drag, startPoint x: 41, startPoint y: 298, endPoint x: 40, endPoint y: 289, distance: 9.1
click at [41, 301] on icon at bounding box center [42, 305] width 9 height 9
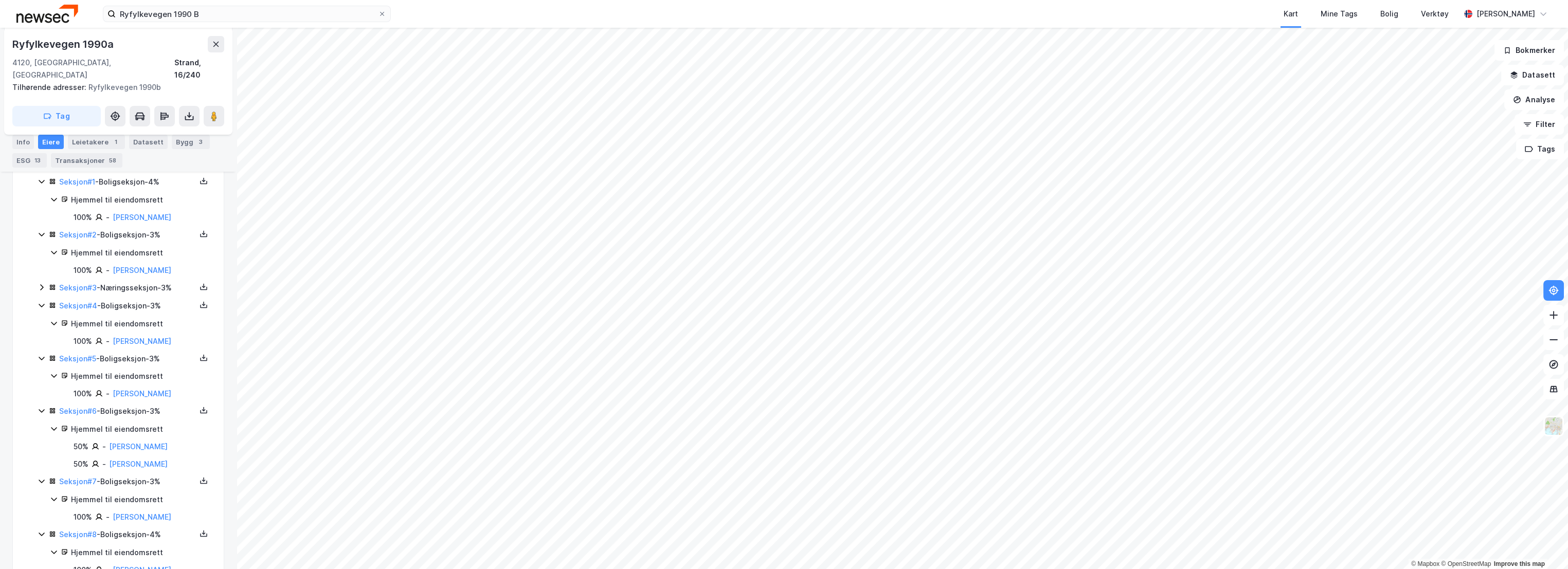
click at [43, 284] on icon at bounding box center [42, 288] width 9 height 9
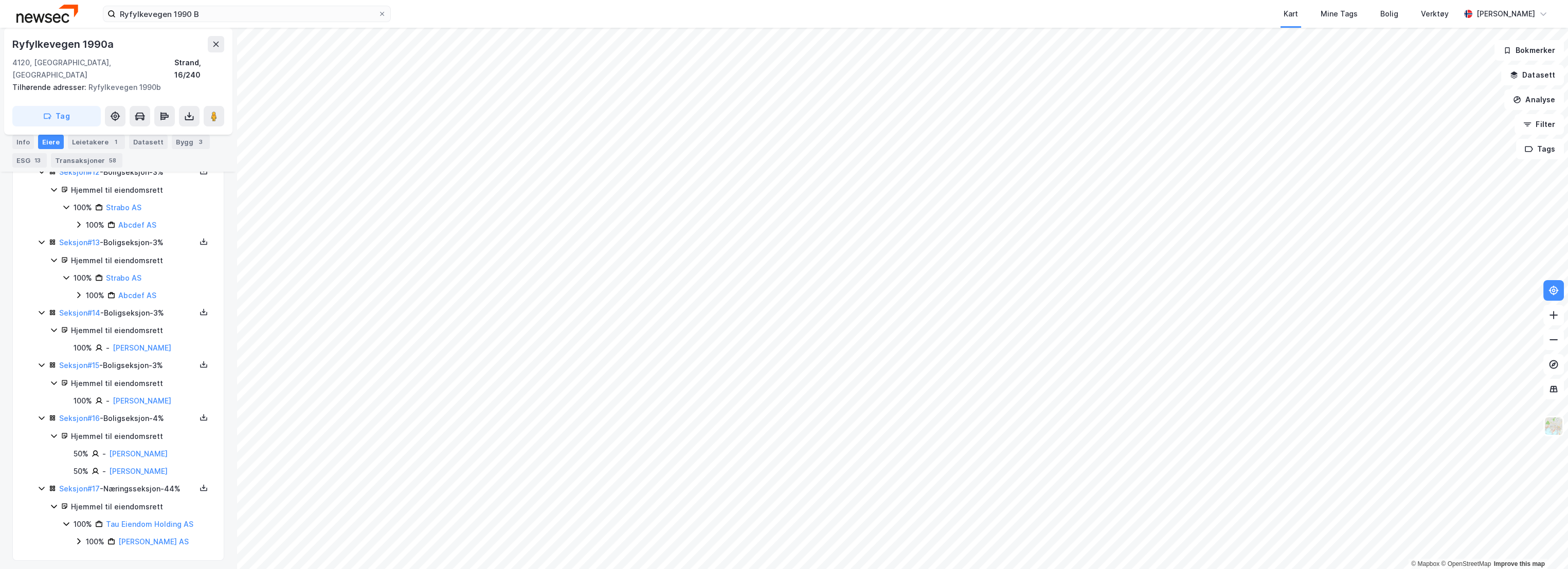
scroll to position [883, 0]
